Goal: Transaction & Acquisition: Purchase product/service

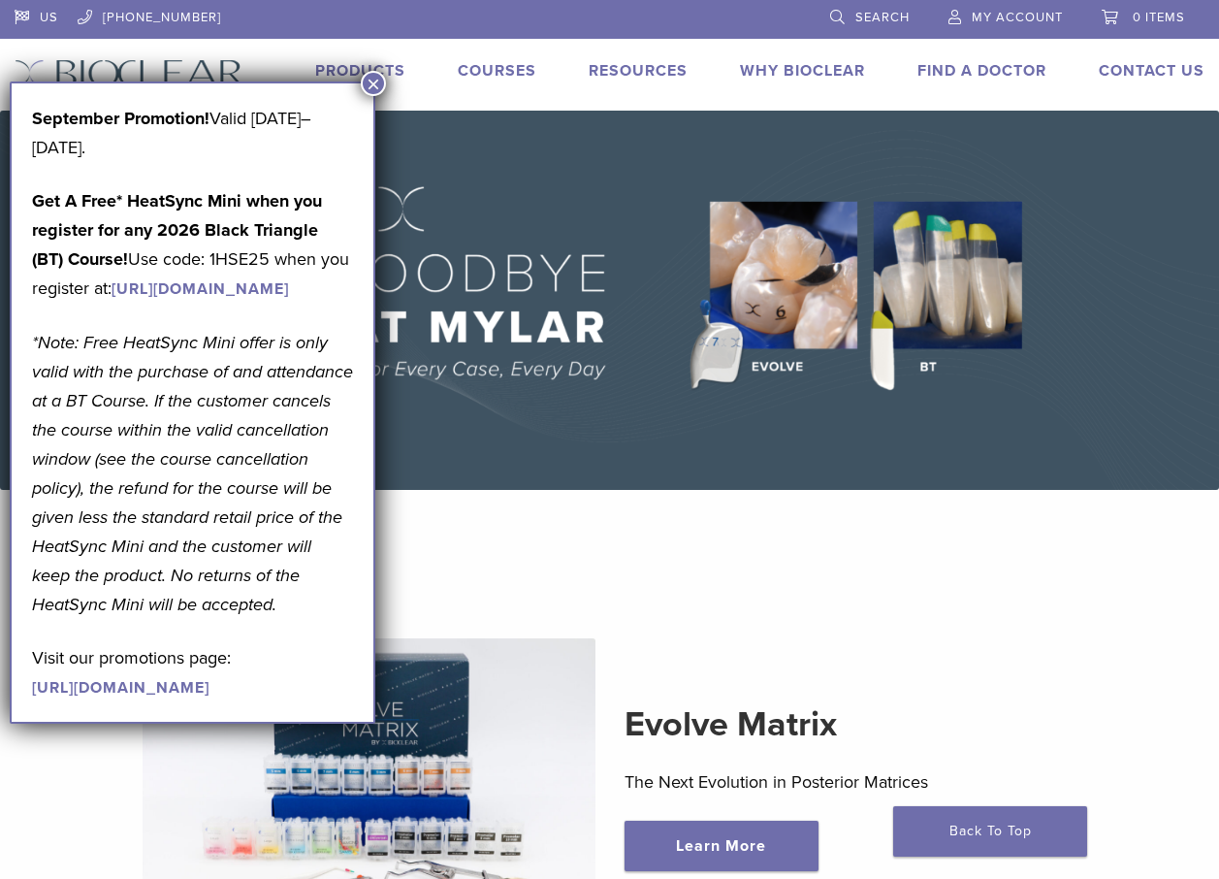
click at [372, 81] on button "×" at bounding box center [373, 83] width 25 height 25
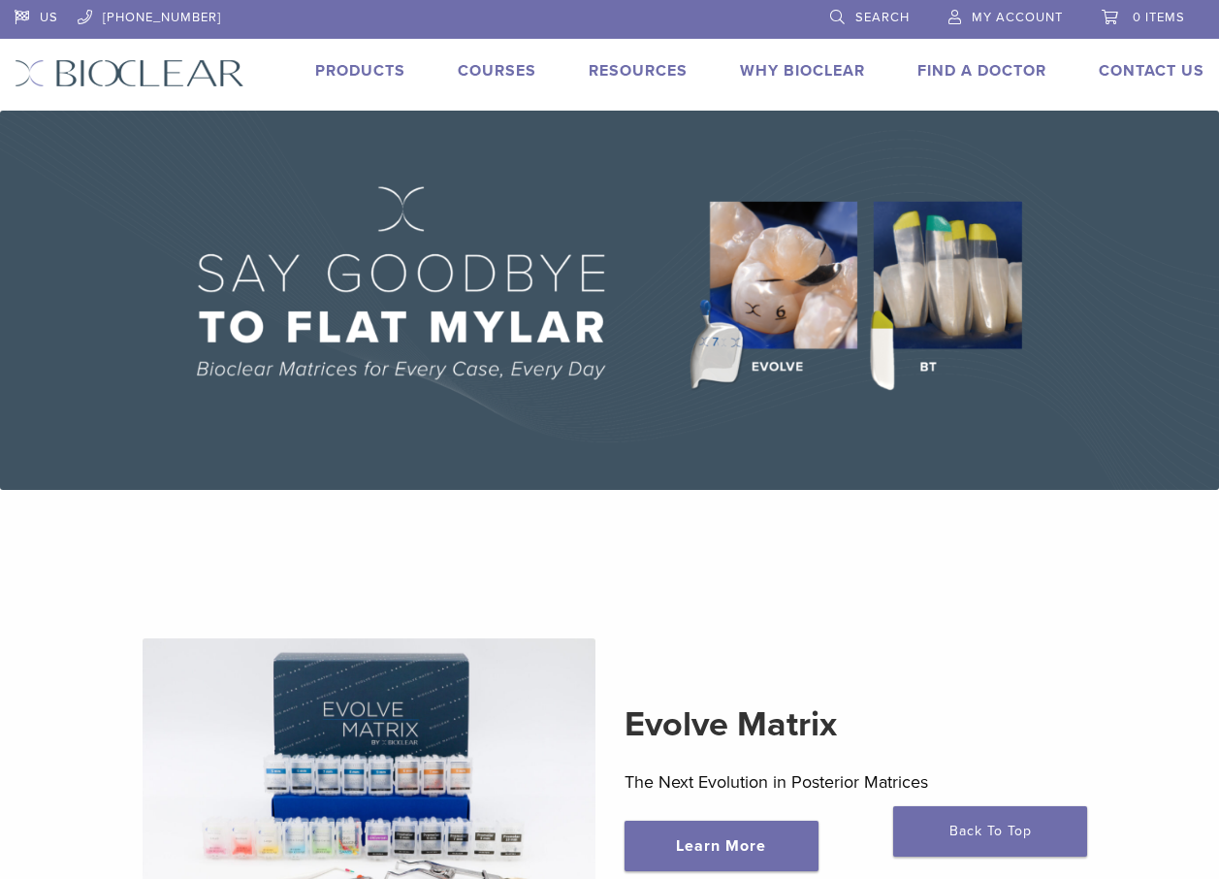
click at [390, 72] on link "Products" at bounding box center [360, 70] width 90 height 19
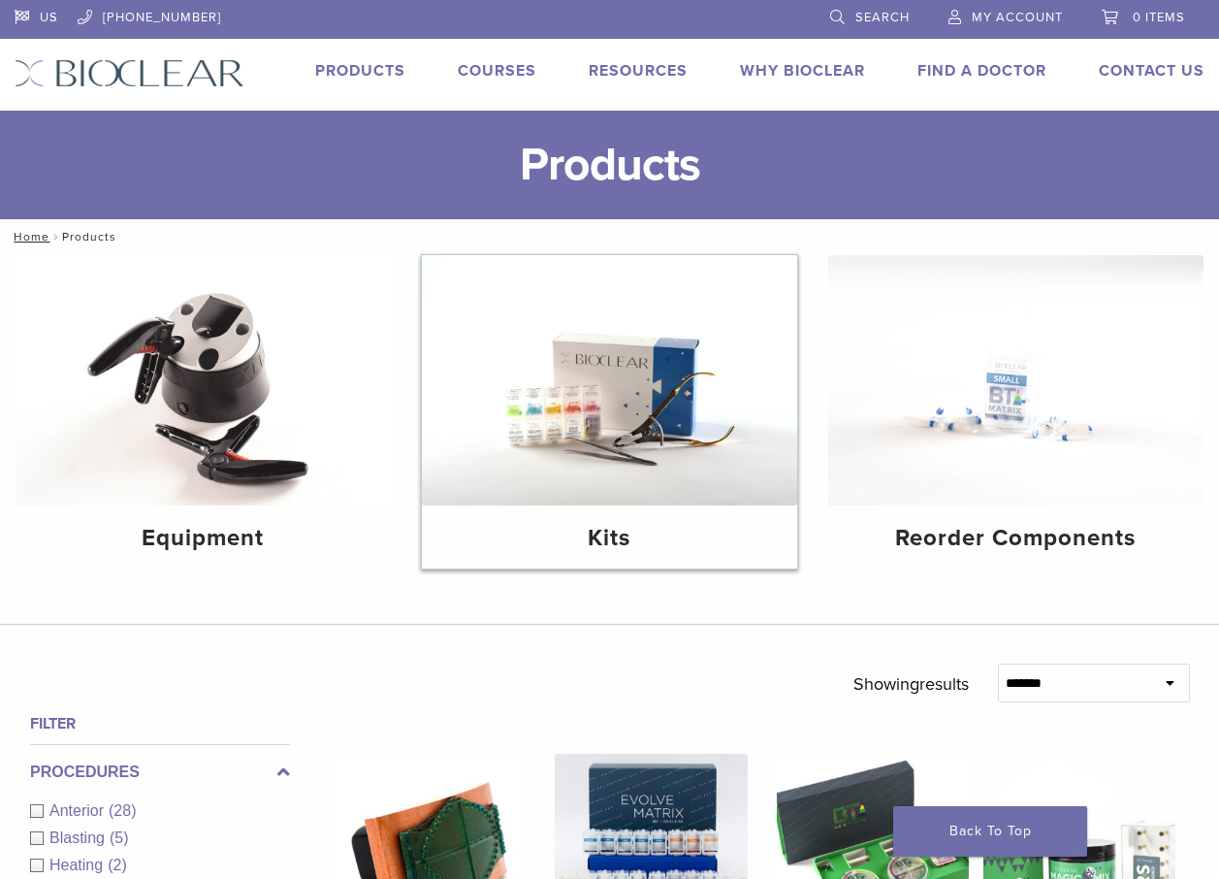
click at [651, 429] on img at bounding box center [609, 380] width 375 height 250
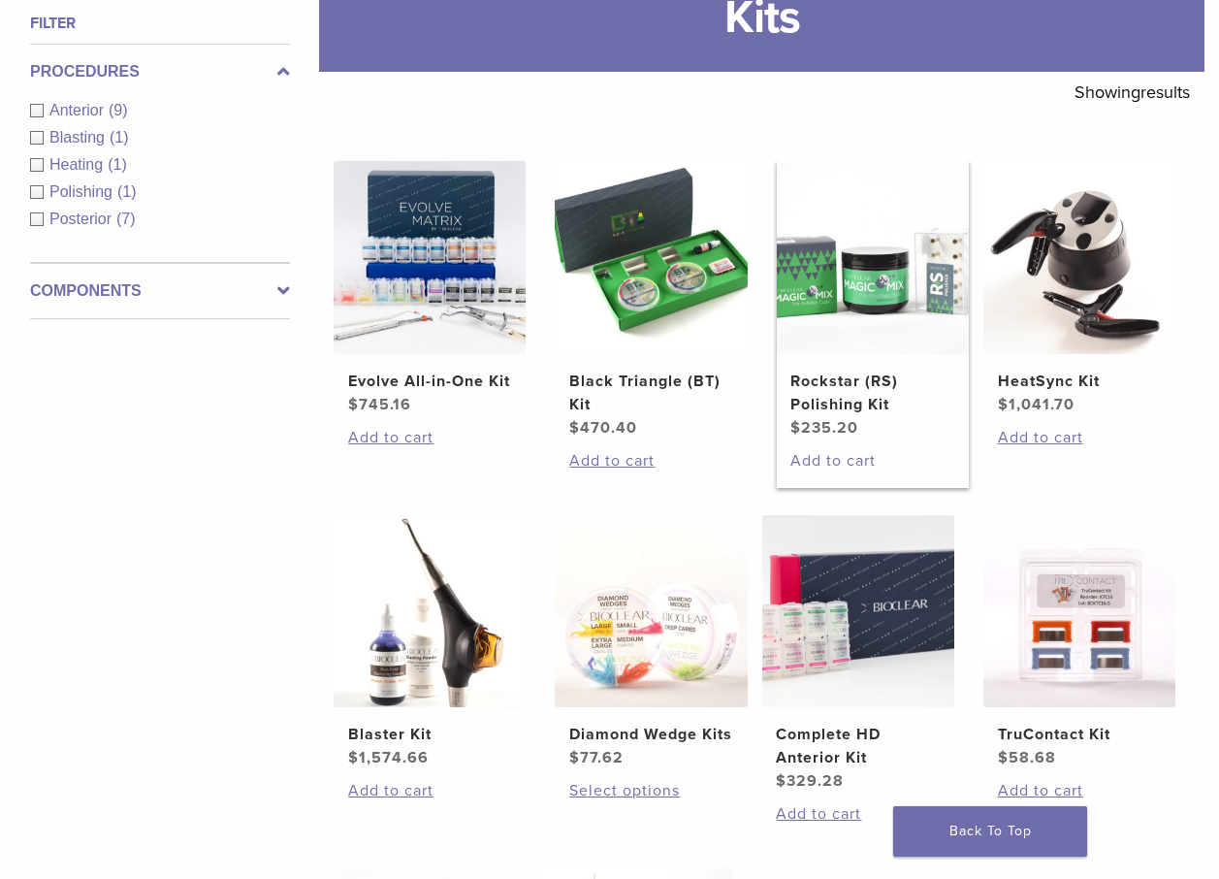
scroll to position [485, 0]
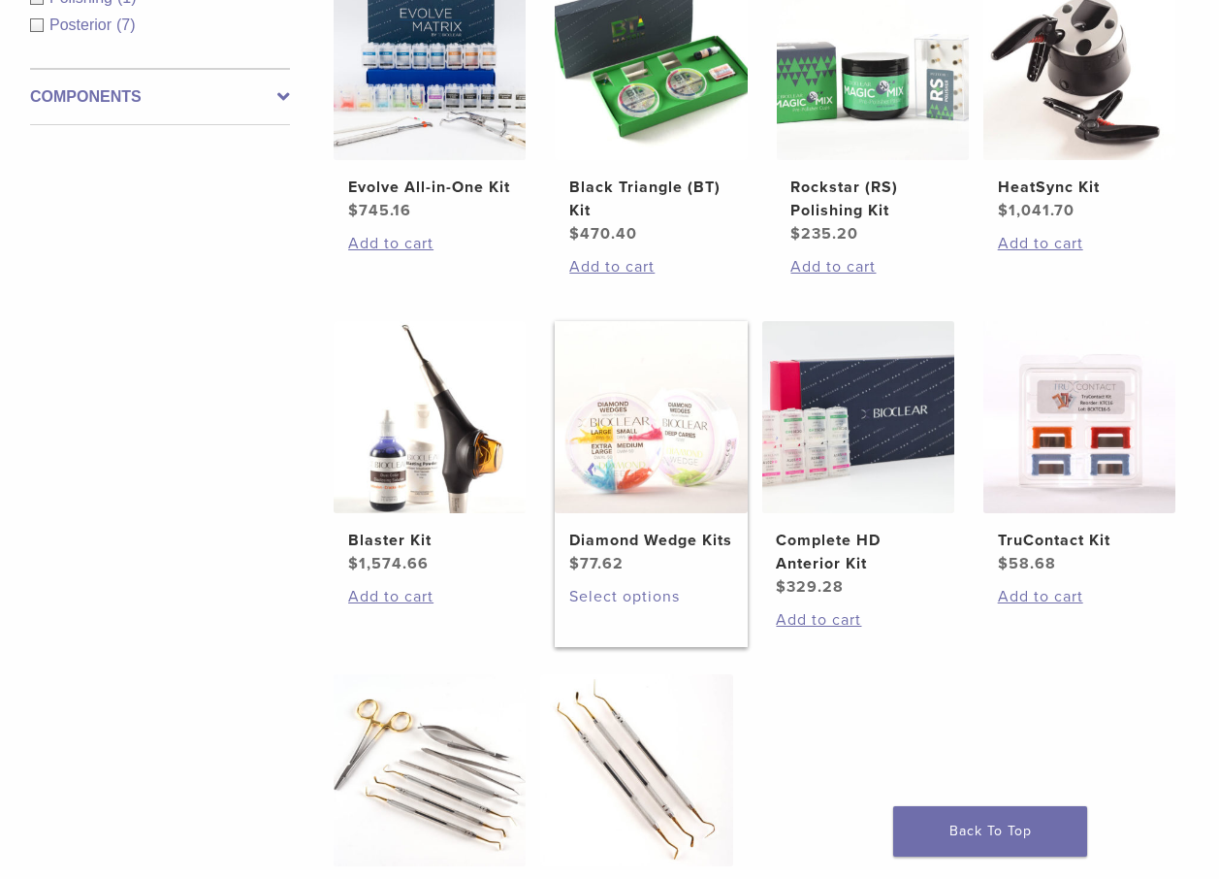
click at [648, 608] on link "Select options" at bounding box center [650, 596] width 163 height 23
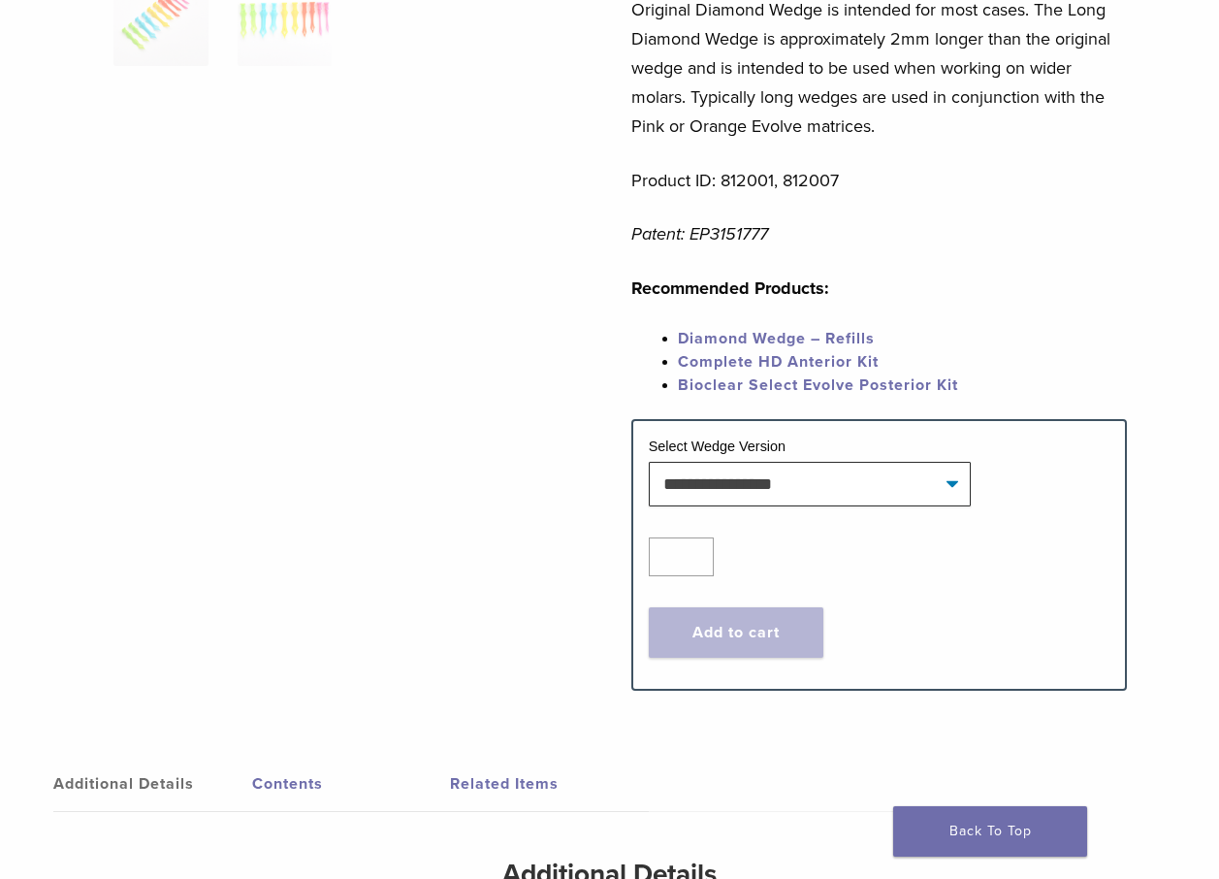
scroll to position [776, 0]
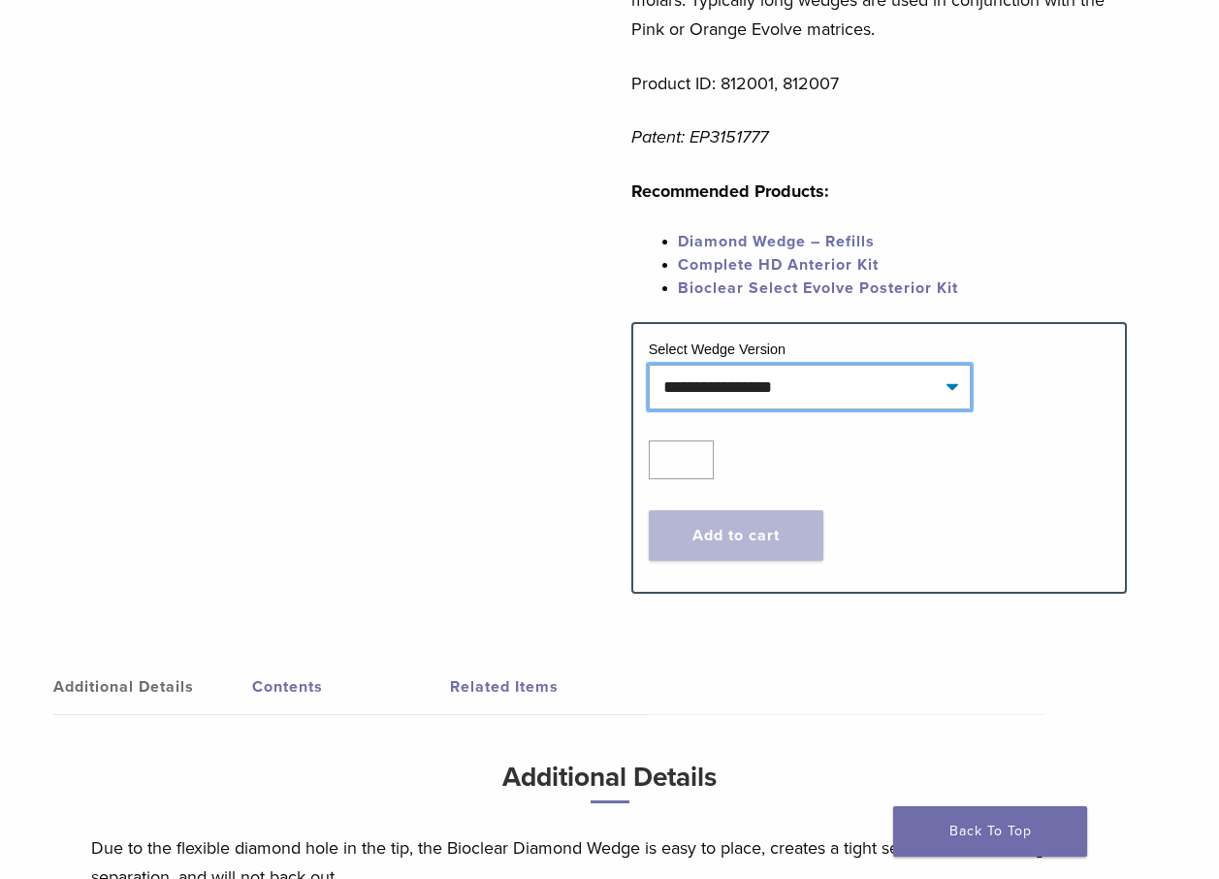
click at [954, 393] on select "**********" at bounding box center [810, 387] width 323 height 45
select select "**********"
click at [649, 365] on select "**********" at bounding box center [810, 387] width 323 height 45
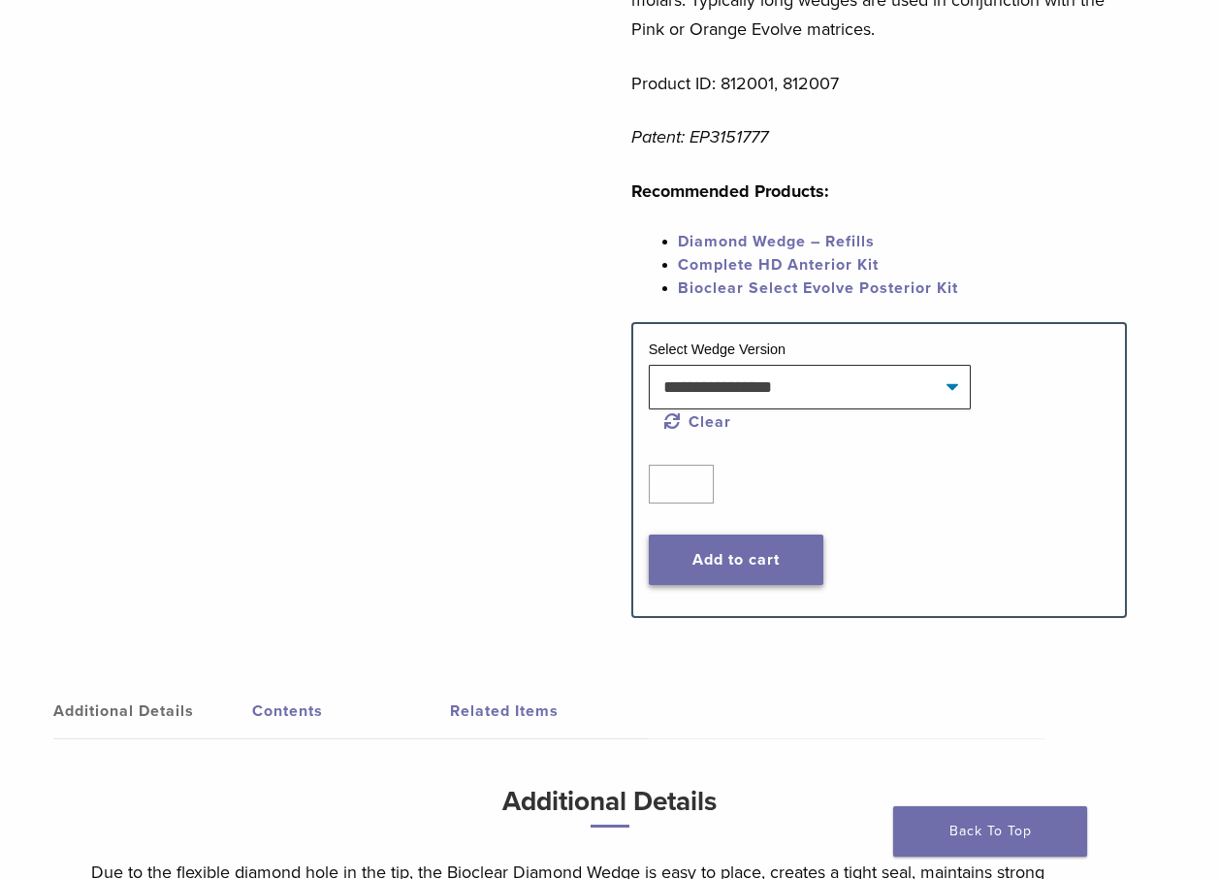
click at [767, 561] on button "Add to cart" at bounding box center [737, 559] width 176 height 50
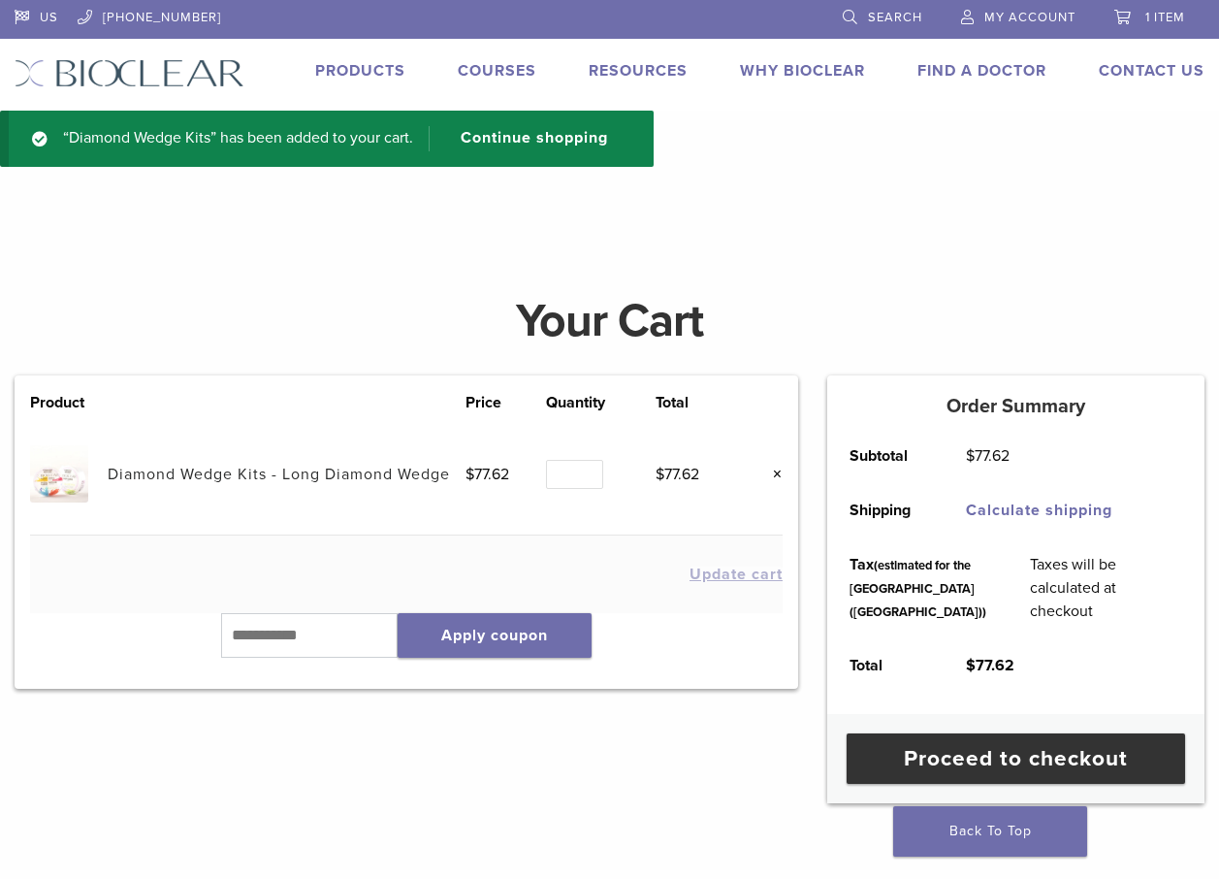
click at [64, 484] on img at bounding box center [58, 473] width 57 height 57
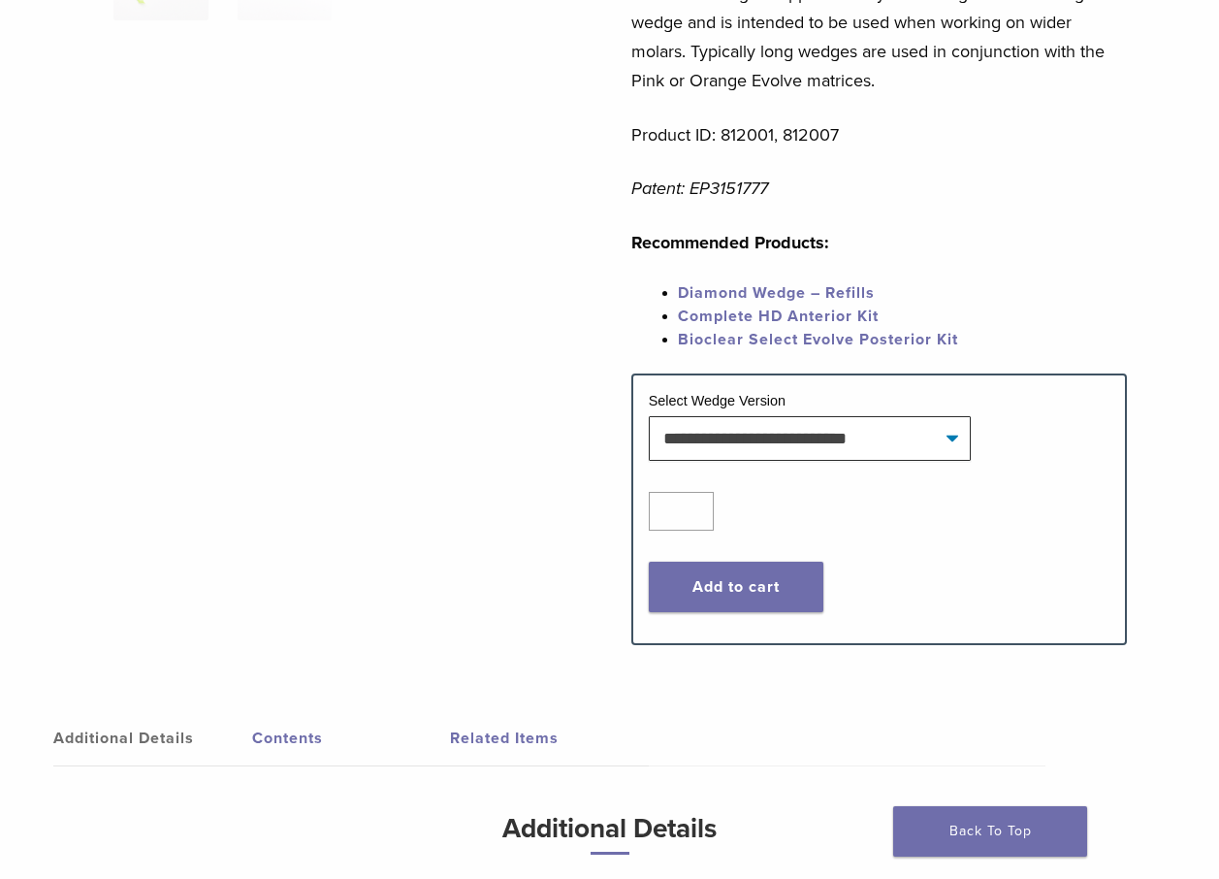
scroll to position [746, 0]
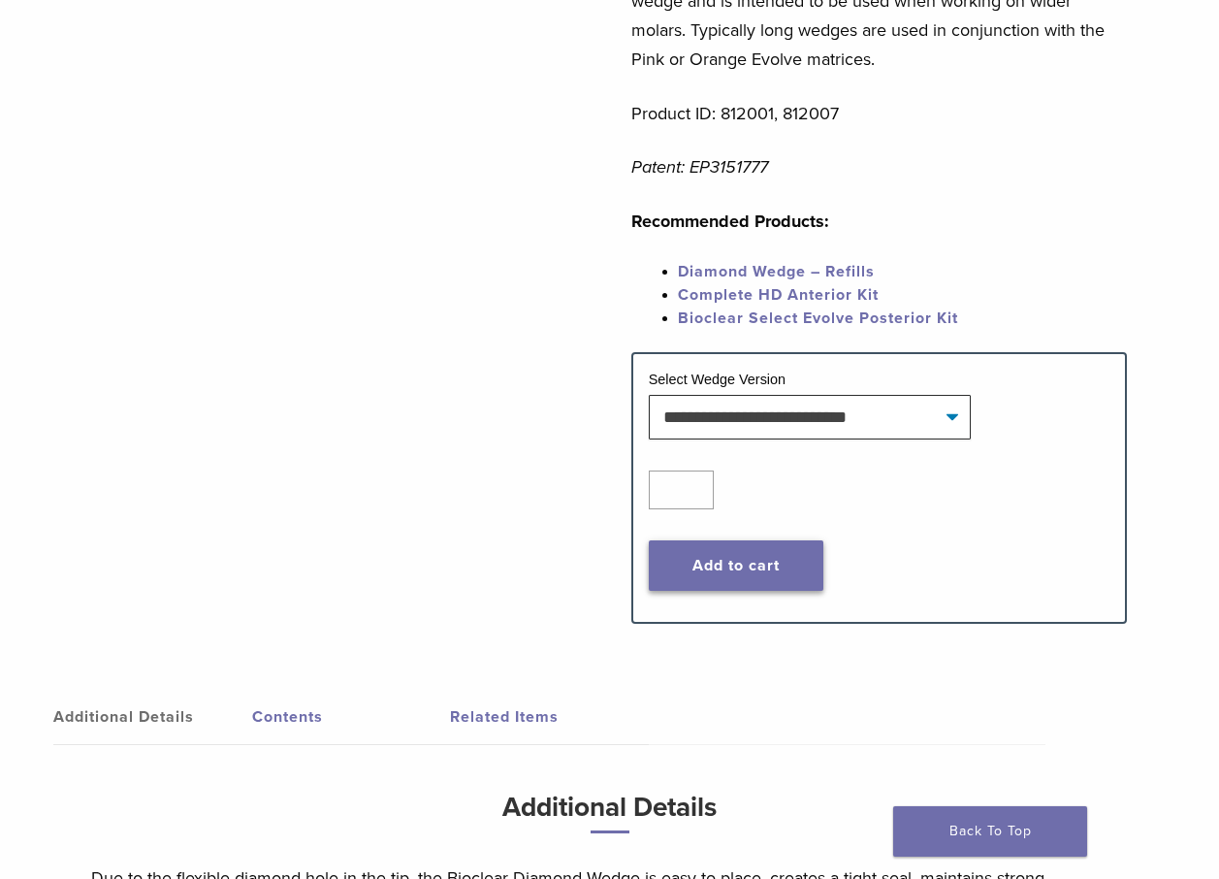
click at [721, 560] on button "Add to cart" at bounding box center [737, 565] width 176 height 50
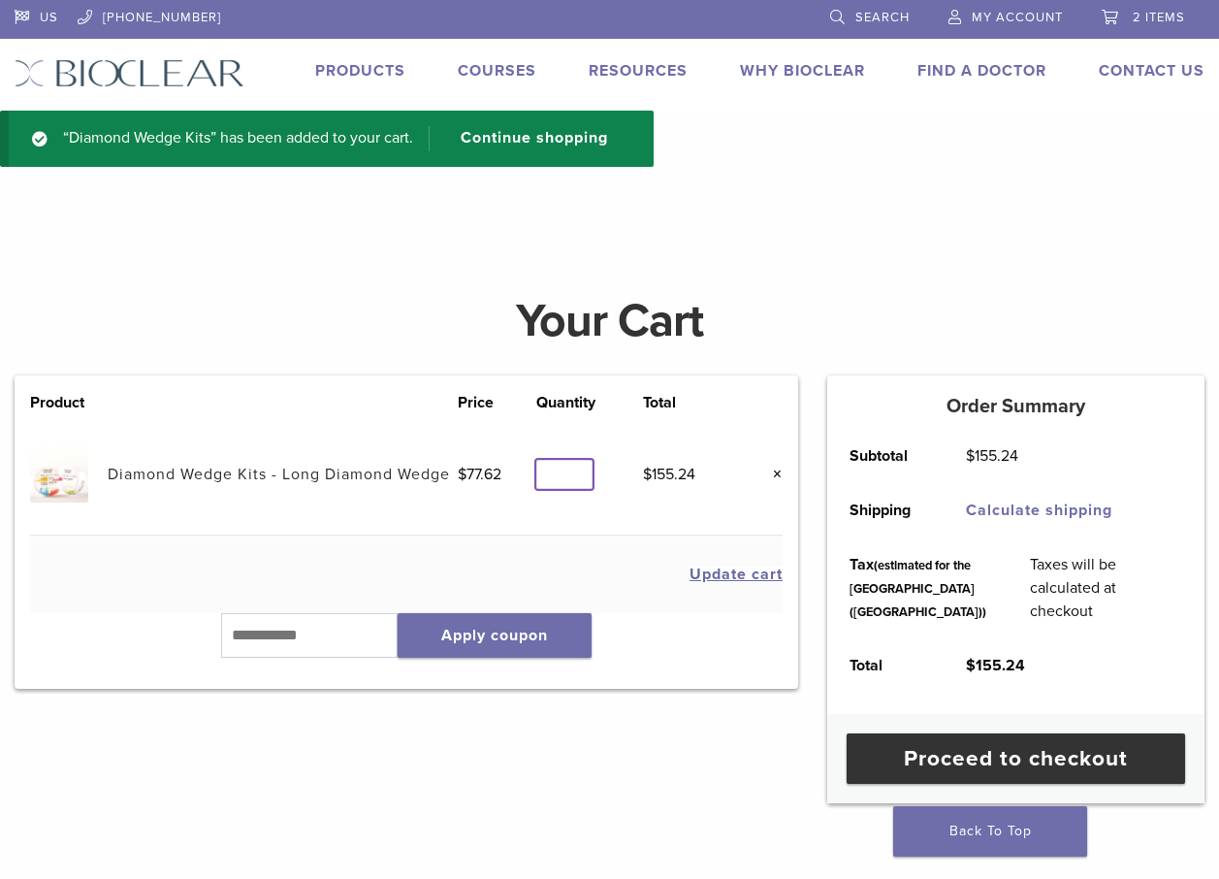
type input "*"
click at [578, 469] on input "*" at bounding box center [564, 475] width 56 height 30
type input "*"
click at [719, 576] on button "Update cart" at bounding box center [736, 574] width 93 height 16
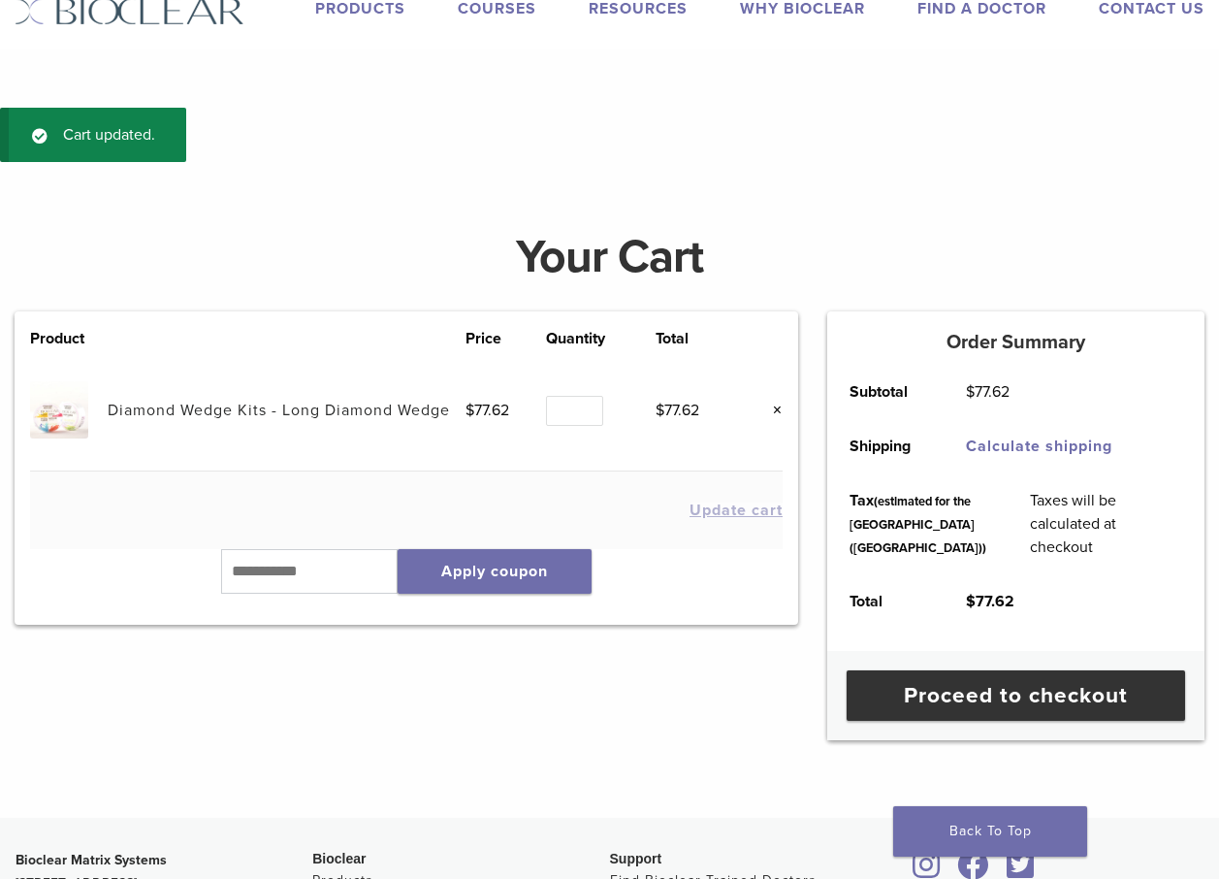
scroll to position [73, 0]
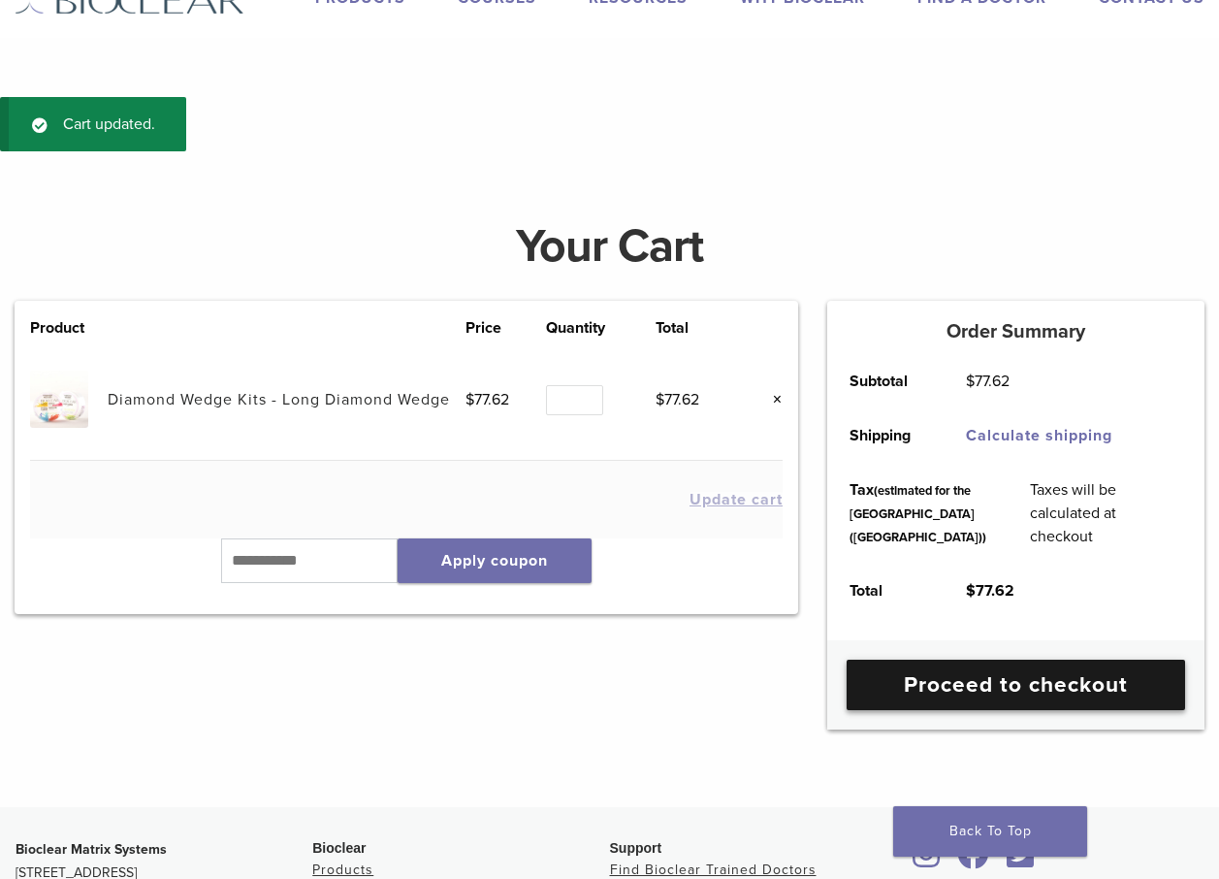
click at [961, 710] on link "Proceed to checkout" at bounding box center [1016, 685] width 339 height 50
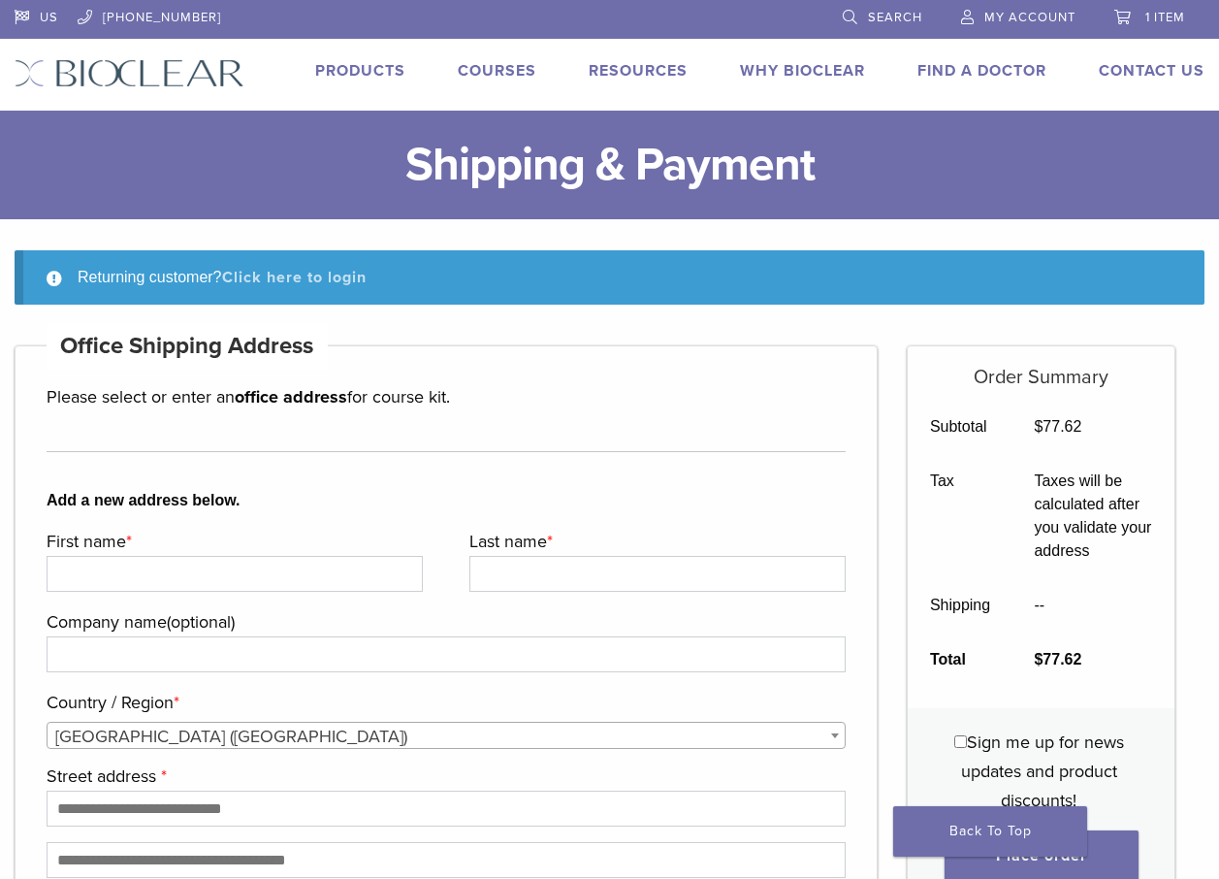
type input "**********"
click at [317, 273] on link "Click here to login" at bounding box center [294, 277] width 145 height 19
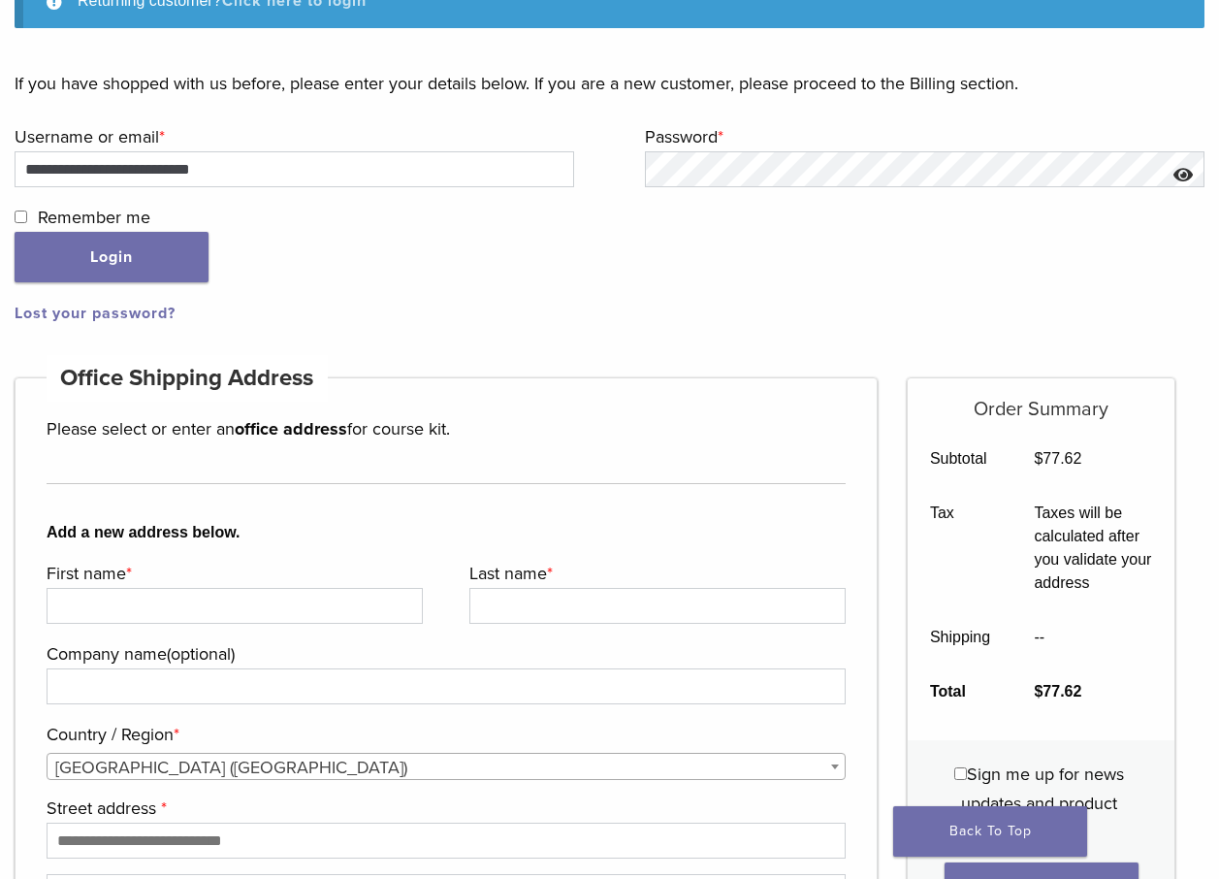
scroll to position [297, 0]
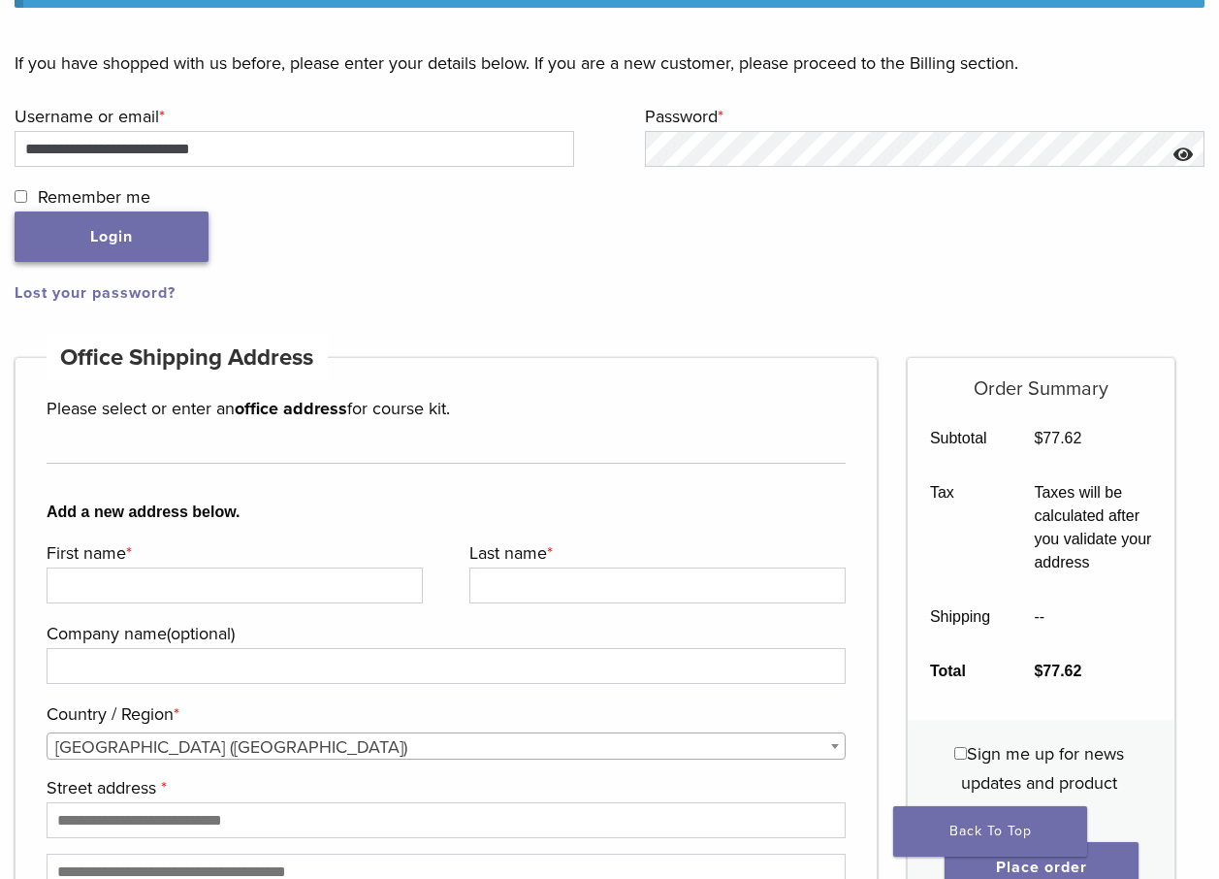
click at [80, 234] on button "Login" at bounding box center [112, 236] width 194 height 50
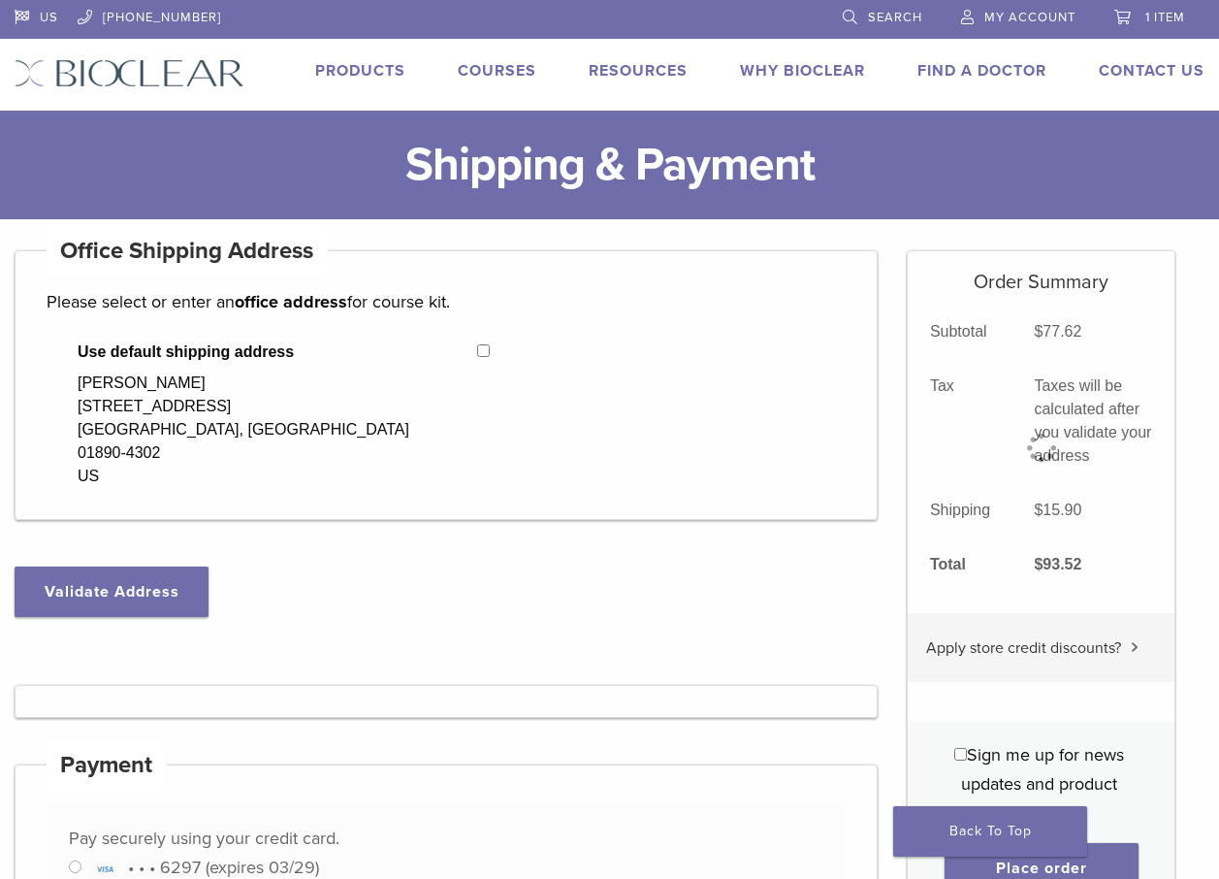
select select "**"
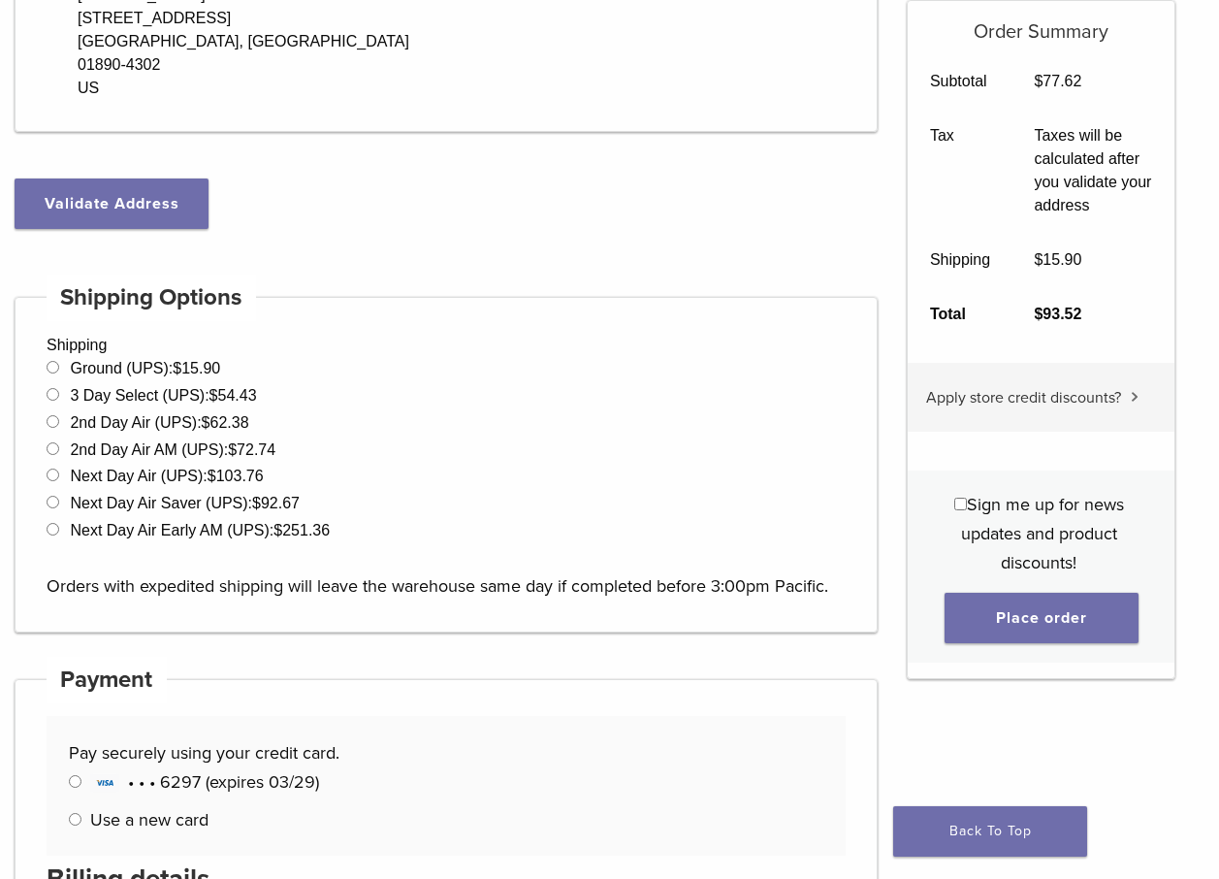
scroll to position [485, 0]
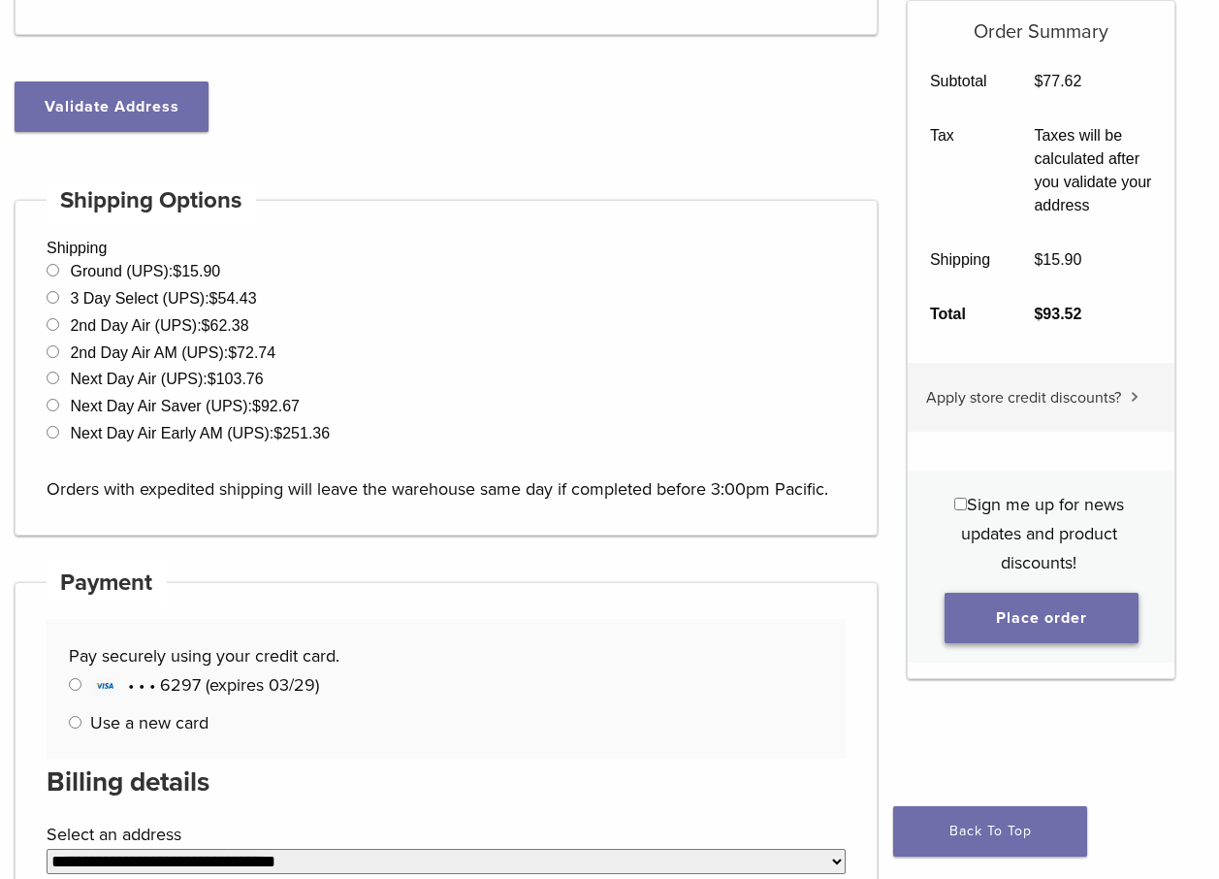
click at [1094, 625] on button "Place order" at bounding box center [1042, 618] width 194 height 50
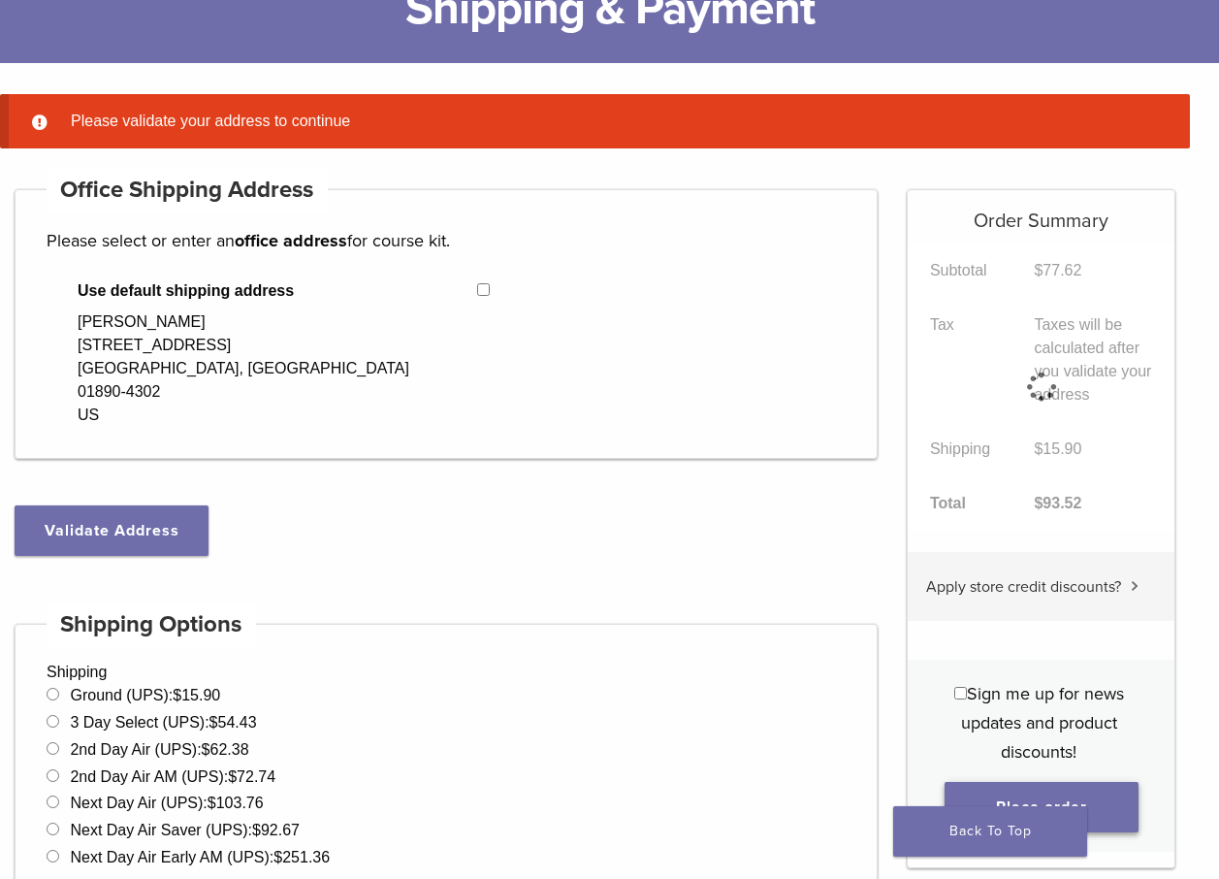
scroll to position [153, 0]
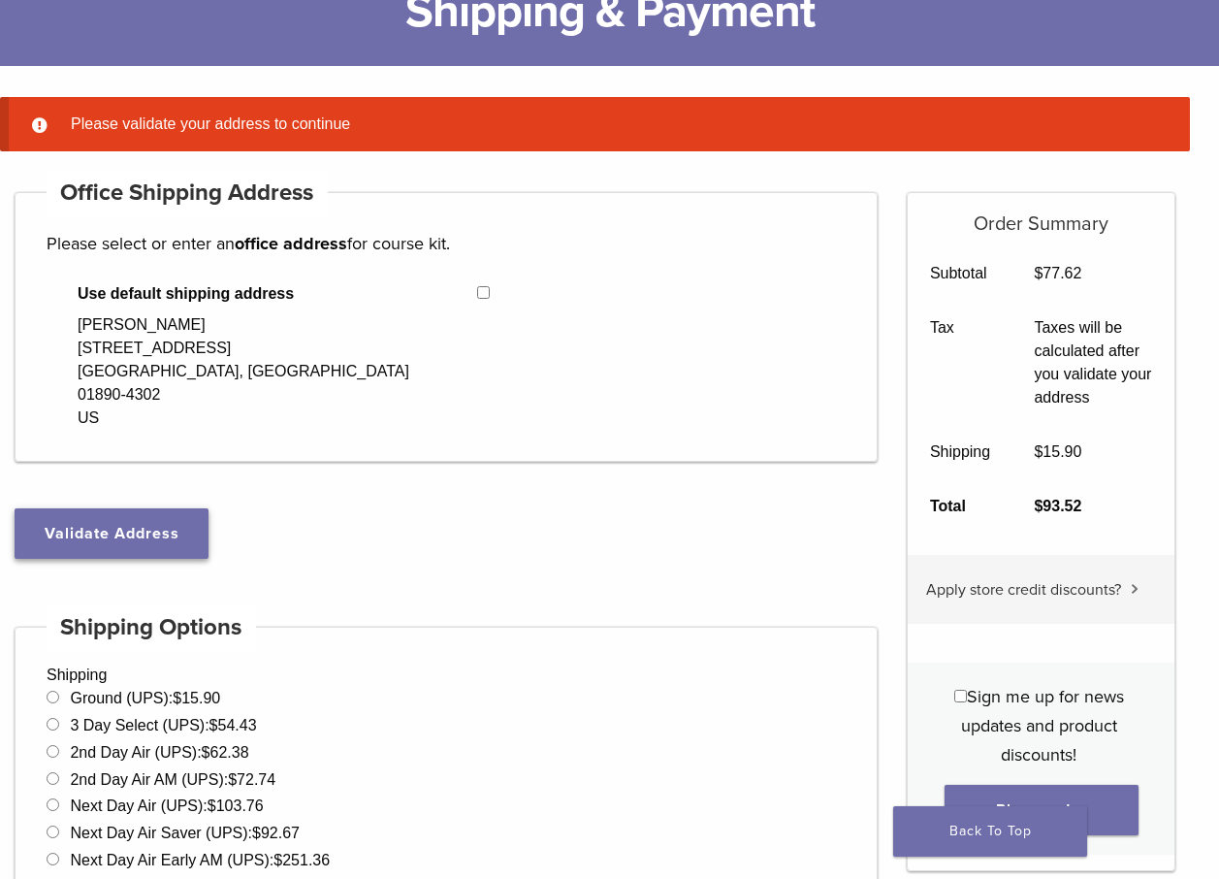
click at [53, 521] on button "Validate Address" at bounding box center [112, 533] width 194 height 50
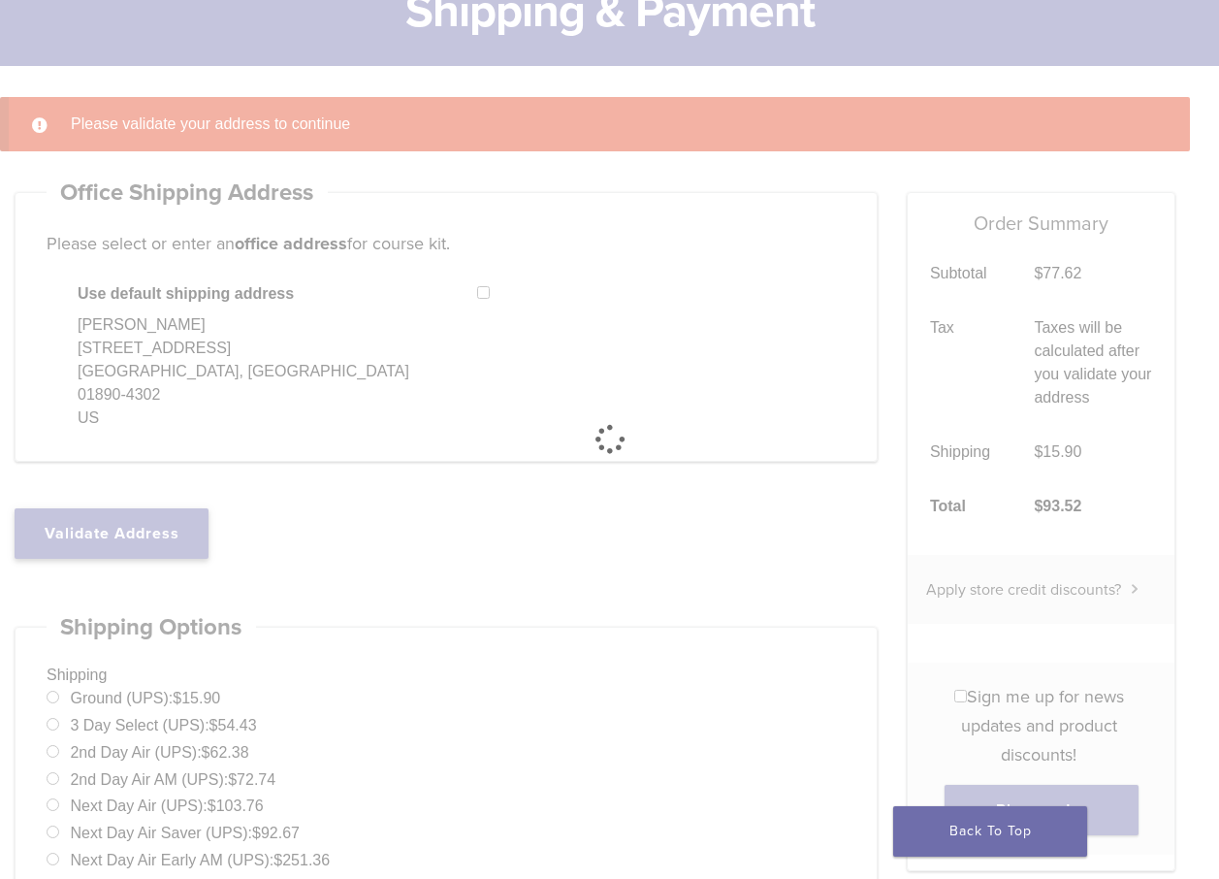
select select "**"
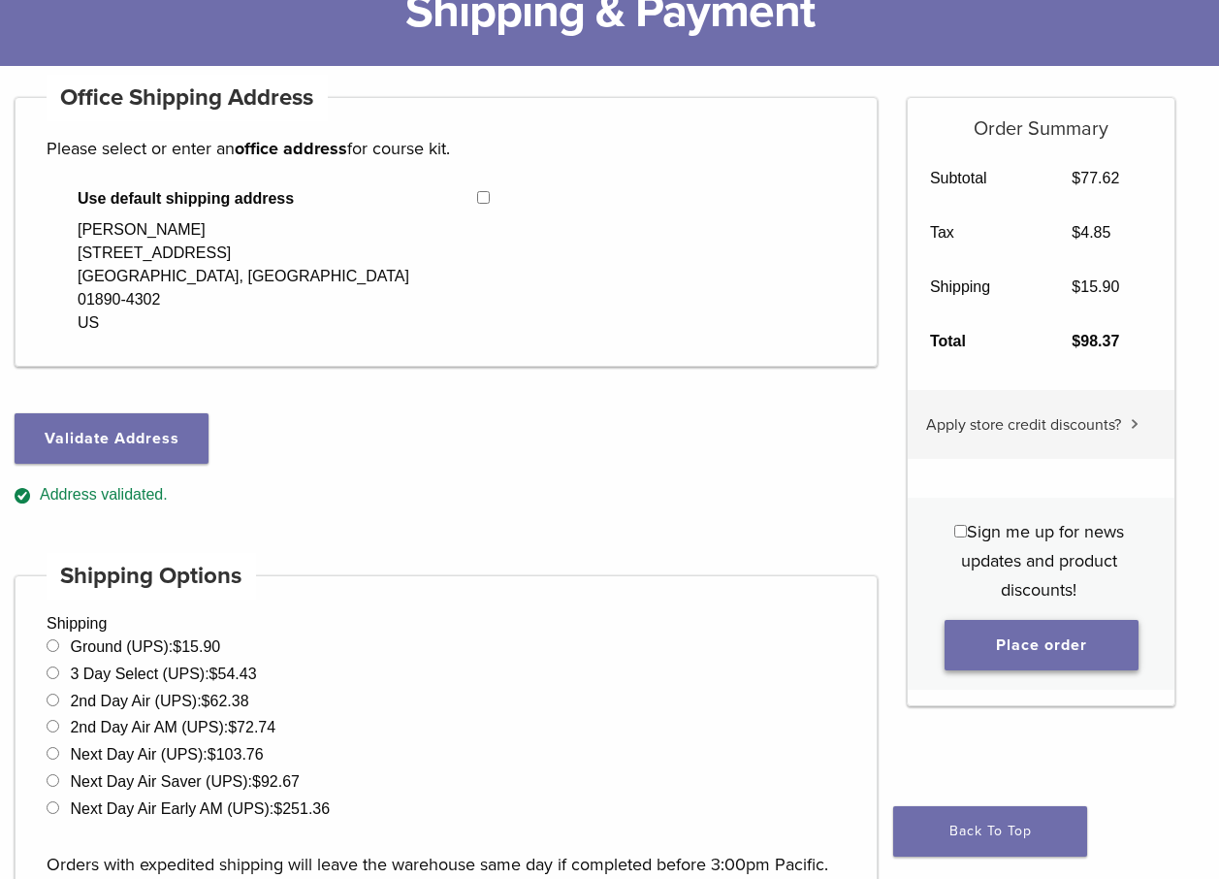
click at [1027, 654] on button "Place order" at bounding box center [1042, 645] width 194 height 50
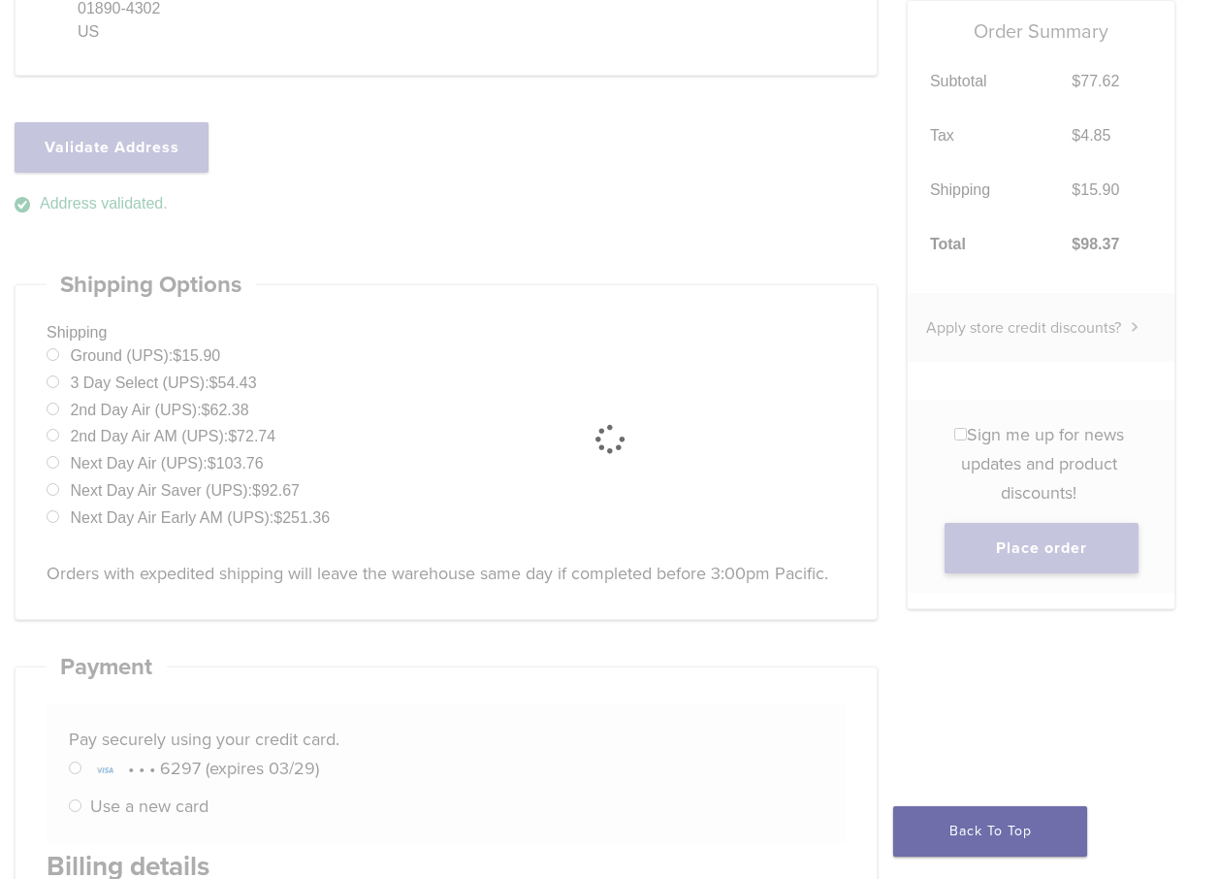
scroll to position [541, 0]
